Goal: Feedback & Contribution: Submit feedback/report problem

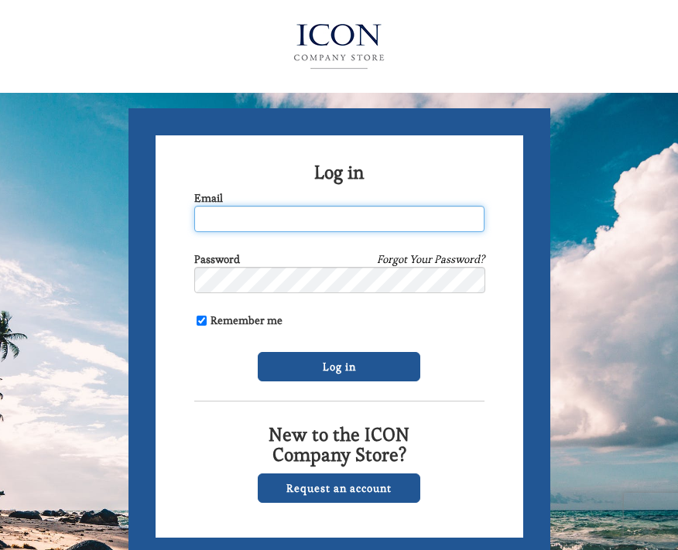
click at [210, 216] on input "Email" at bounding box center [339, 219] width 290 height 26
type input "[EMAIL_ADDRESS][DOMAIN_NAME]"
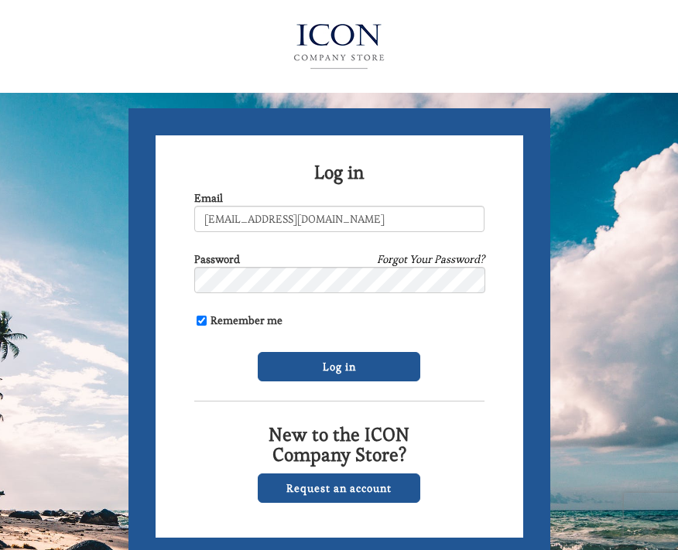
click at [416, 258] on link "Forgot Your Password?" at bounding box center [431, 258] width 108 height 15
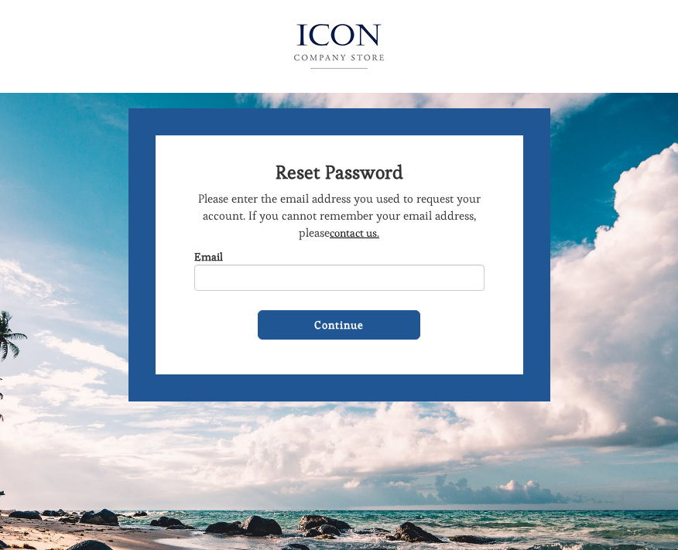
click at [284, 281] on input "Email" at bounding box center [339, 278] width 290 height 26
type input "witchywoman0512@yahoo.com"
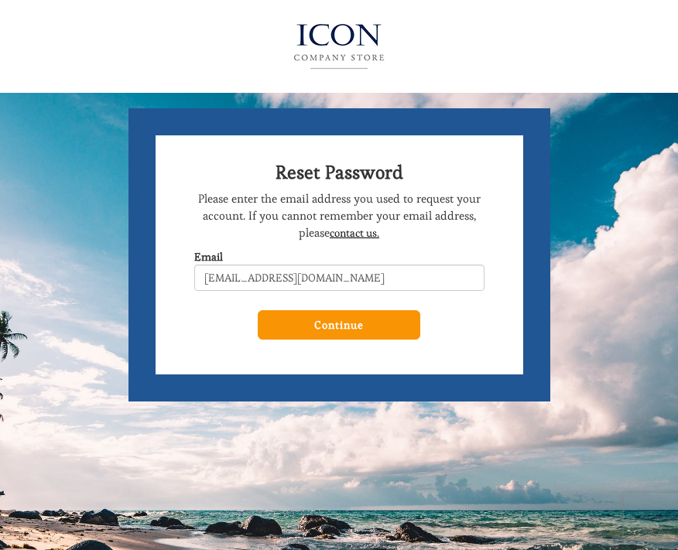
click at [349, 323] on input "Continue" at bounding box center [339, 324] width 163 height 29
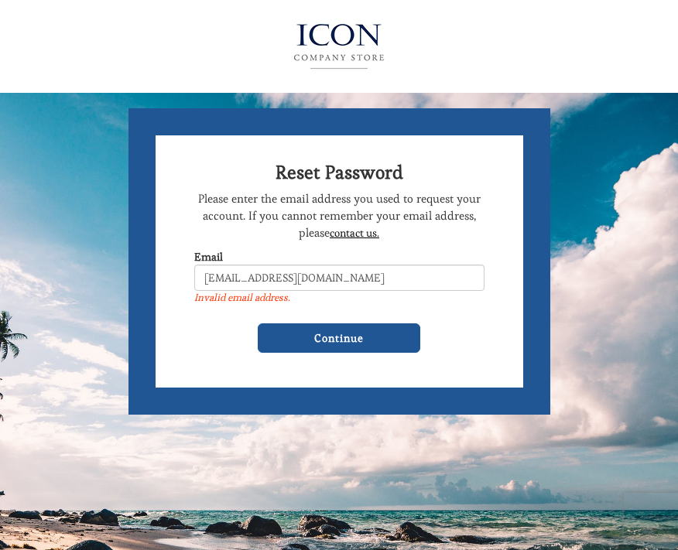
click at [354, 276] on input "witchywoman0512@yahoo.com" at bounding box center [339, 278] width 290 height 26
type input "[EMAIL_ADDRESS][DOMAIN_NAME],"
click at [258, 323] on input "Continue" at bounding box center [339, 337] width 163 height 29
click at [347, 277] on input "[EMAIL_ADDRESS][DOMAIN_NAME]," at bounding box center [339, 278] width 290 height 26
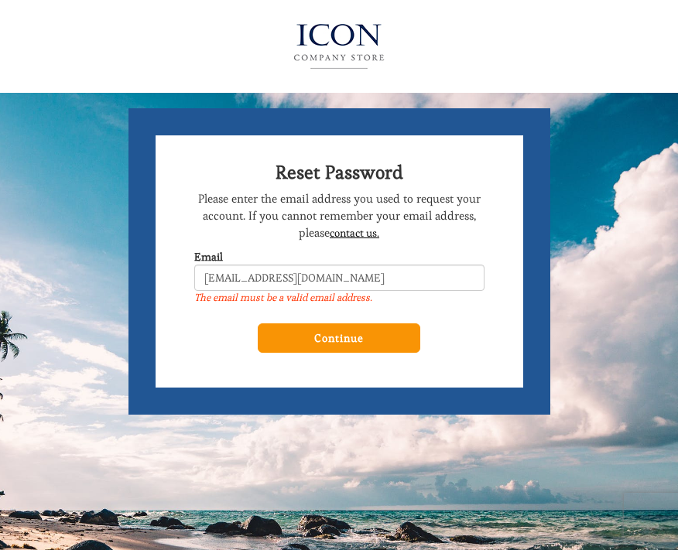
type input "witchywoman0512@gmail.com"
click at [347, 336] on input "Continue" at bounding box center [339, 337] width 163 height 29
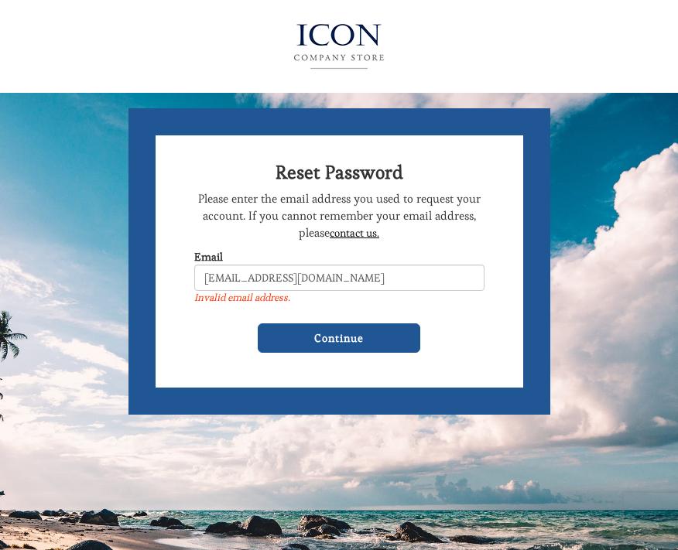
click at [358, 236] on link "contact us." at bounding box center [355, 233] width 50 height 14
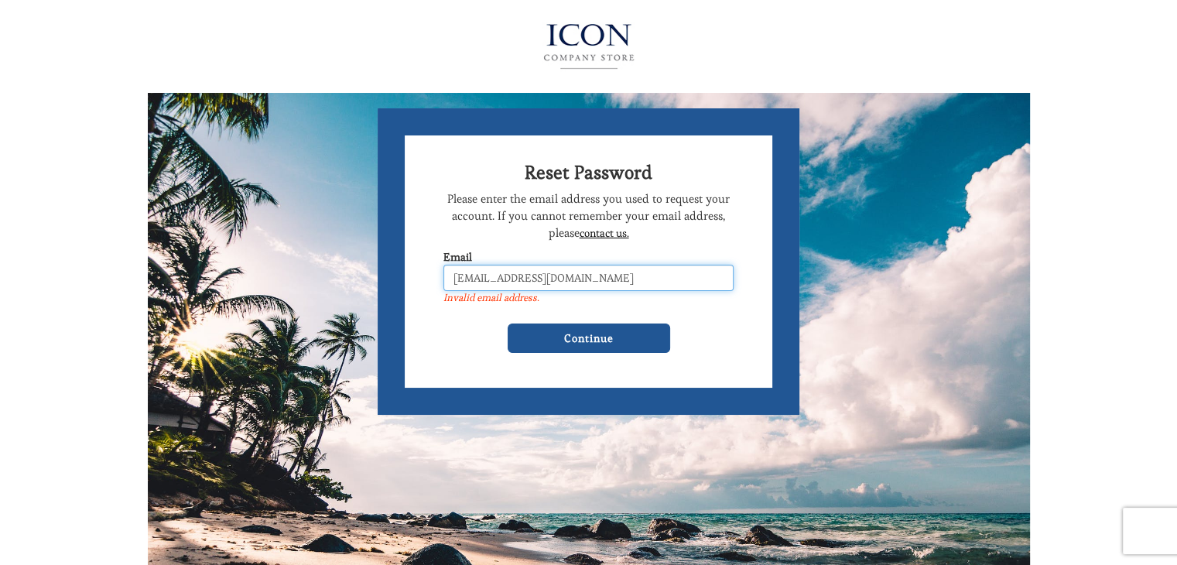
click at [602, 281] on input "witchywoman0512@gmail.com" at bounding box center [588, 278] width 290 height 26
click at [602, 281] on input "witchywoman0512@" at bounding box center [588, 278] width 290 height 26
type input "[EMAIL_ADDRESS][DOMAIN_NAME]"
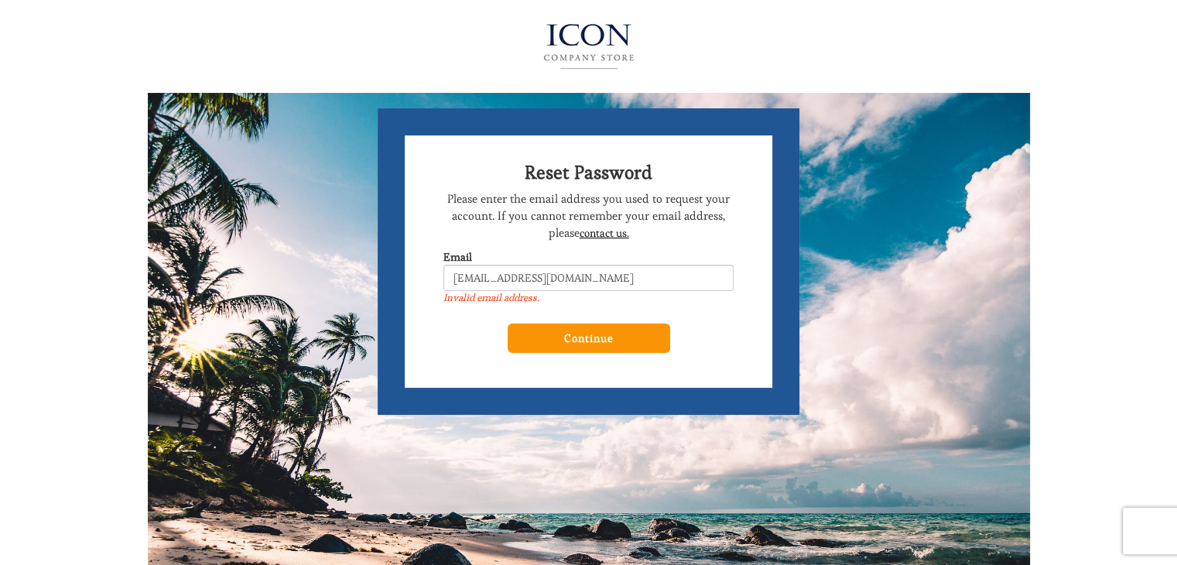
click at [590, 337] on input "Continue" at bounding box center [589, 337] width 163 height 29
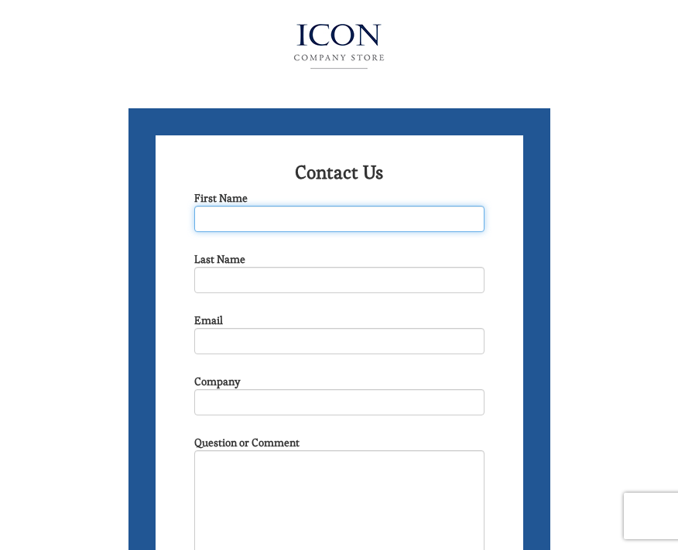
click at [261, 215] on input "First Name" at bounding box center [339, 219] width 290 height 26
drag, startPoint x: 261, startPoint y: 215, endPoint x: 260, endPoint y: 205, distance: 10.1
click at [260, 205] on div "First Name" at bounding box center [339, 211] width 290 height 42
type input "Susan"
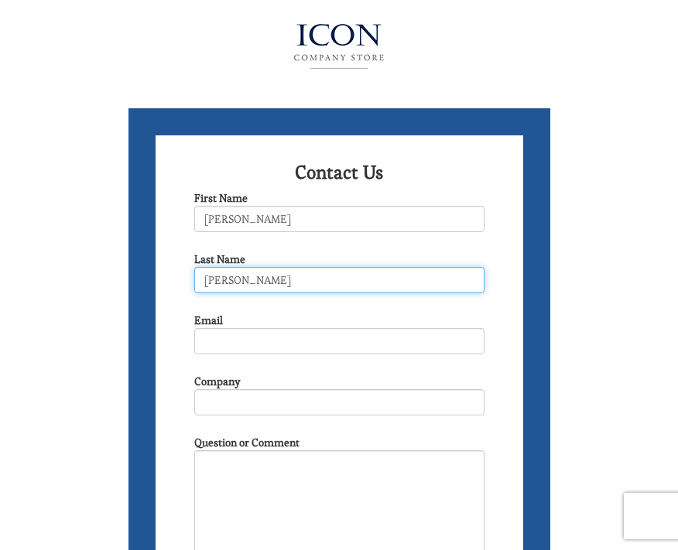
type input "Ragone"
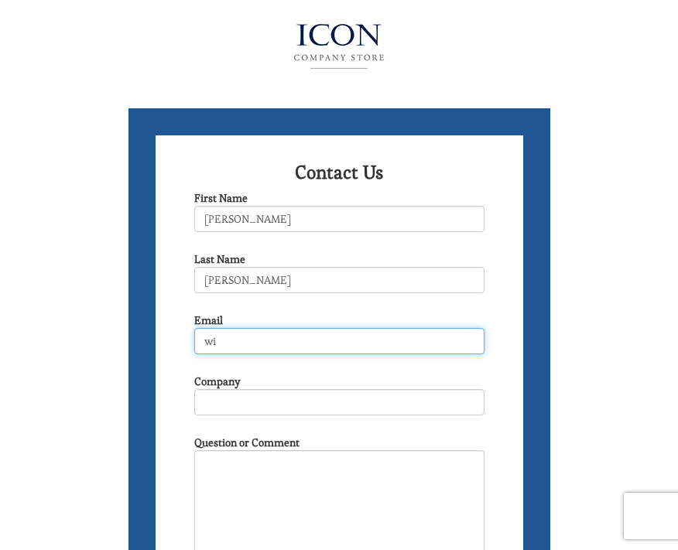
type input "witchywoman0512@yahoo.com"
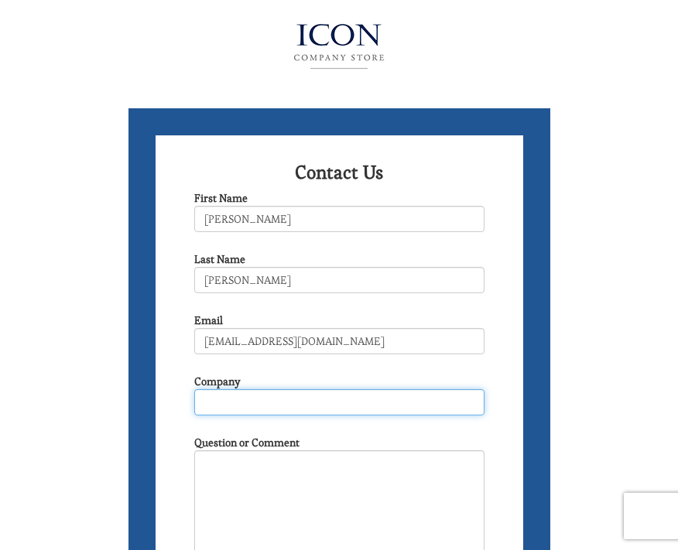
click at [253, 403] on input "Company" at bounding box center [339, 402] width 290 height 26
type input "Continuum Media"
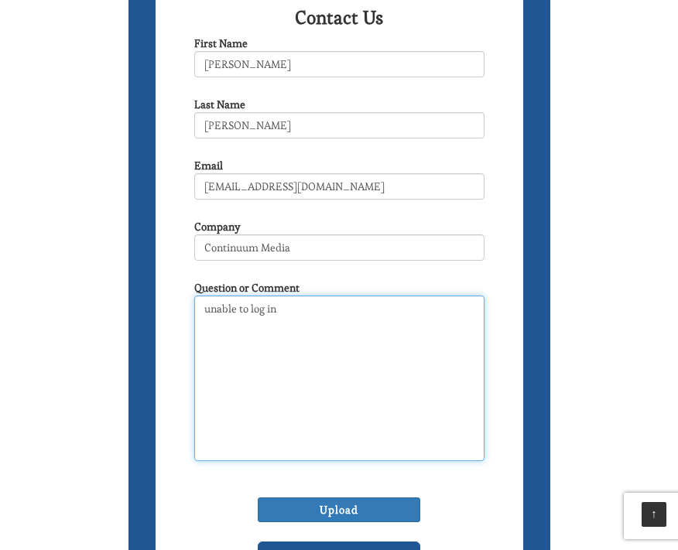
scroll to position [186, 0]
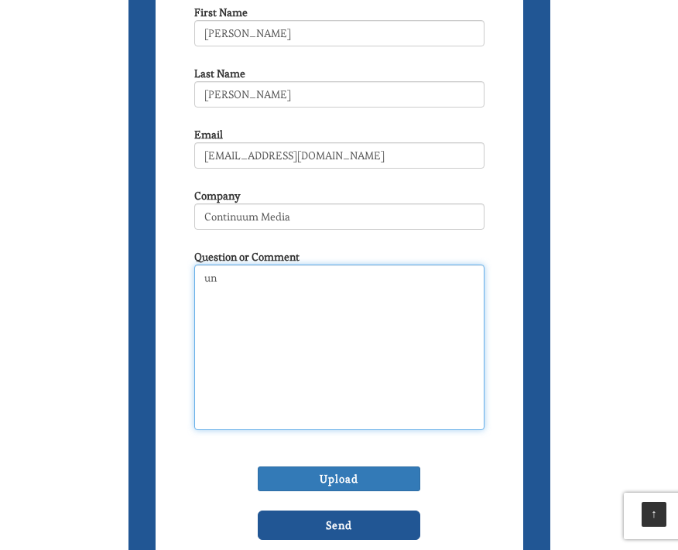
type textarea "u"
click at [284, 280] on textarea "Question or Comment" at bounding box center [339, 348] width 290 height 166
click at [284, 280] on textarea "I" at bounding box center [339, 348] width 290 height 166
click at [284, 280] on textarea "I am unable to login." at bounding box center [339, 348] width 290 height 166
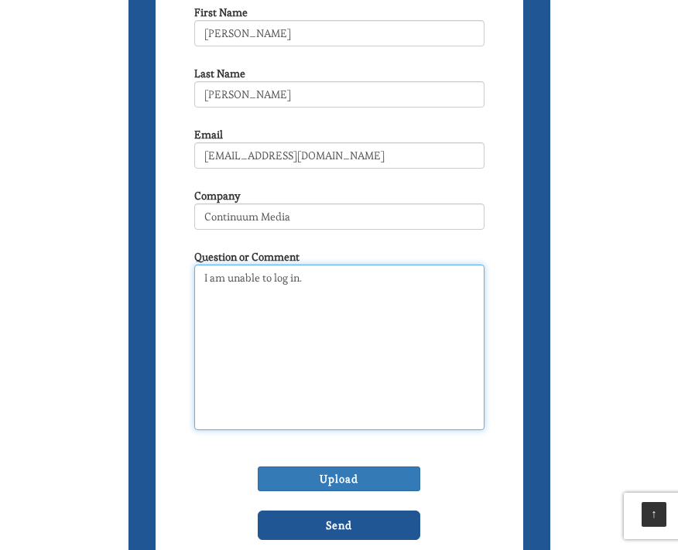
click at [324, 279] on textarea "I am unable to log in." at bounding box center [339, 348] width 290 height 166
click at [316, 295] on textarea "I am unable to log in. When I try to register again. It stated my phone number …" at bounding box center [339, 348] width 290 height 166
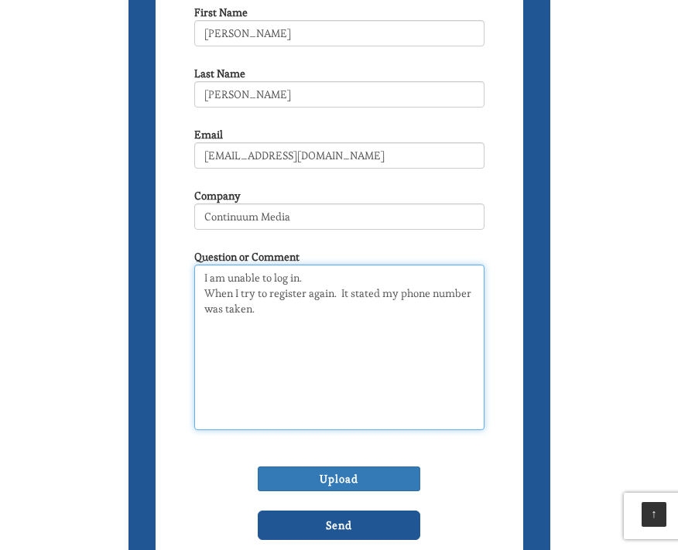
click at [207, 323] on textarea "I am unable to log in. When I try to register again. It stated my phone number …" at bounding box center [339, 348] width 290 height 166
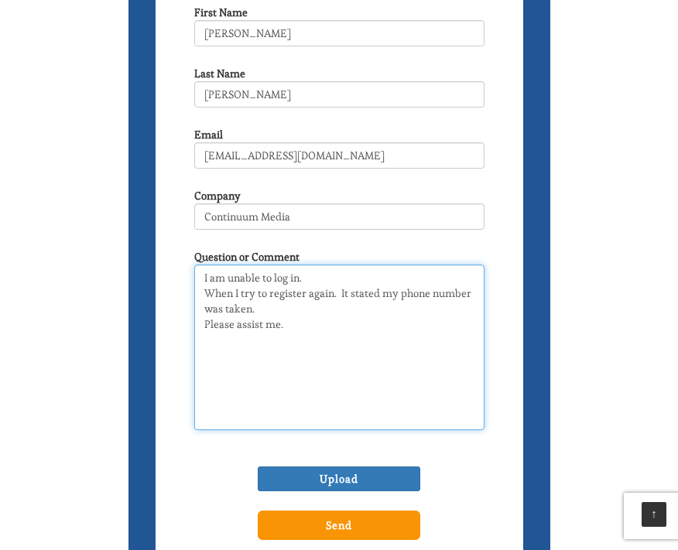
type textarea "I am unable to log in. When I try to register again. It stated my phone number …"
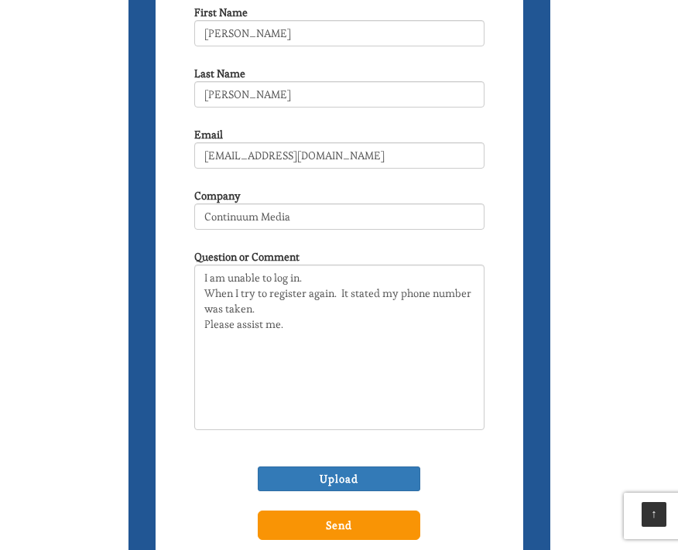
click at [378, 523] on input "Send" at bounding box center [339, 525] width 163 height 29
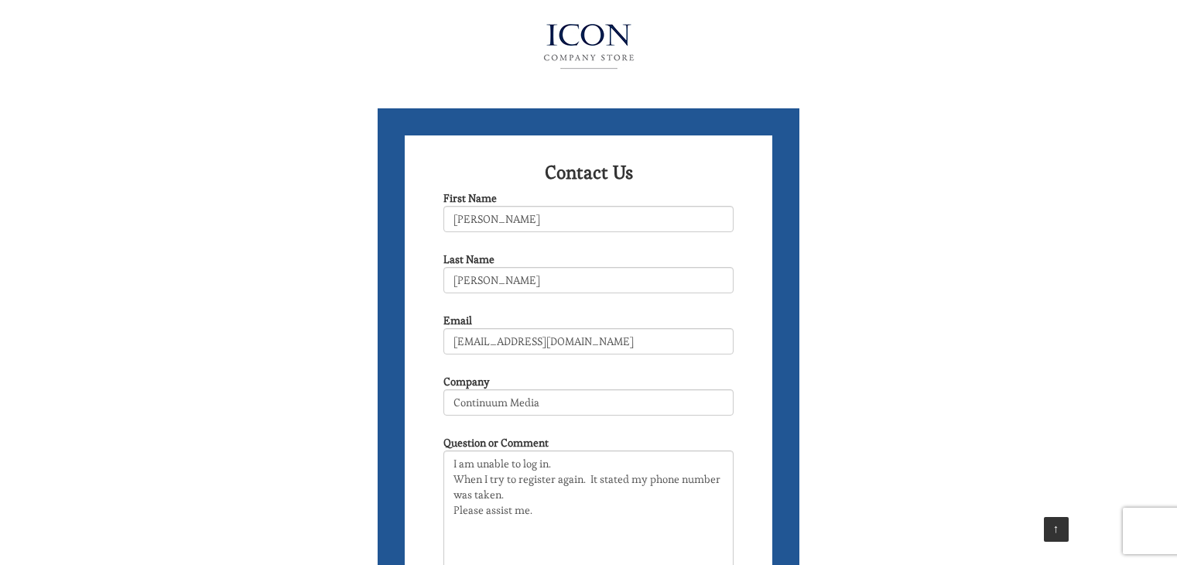
scroll to position [186, 0]
